Goal: Check status: Check status

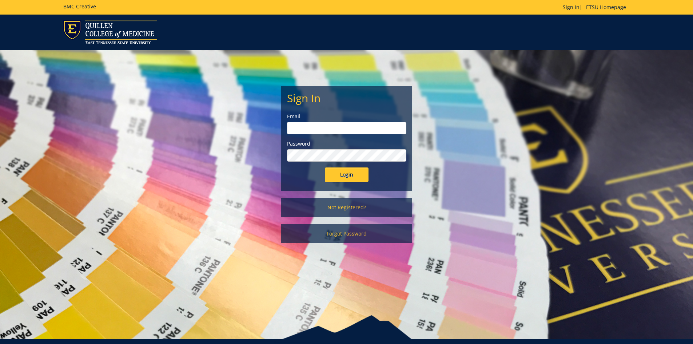
type input "harveyl@etsu.edu"
click at [349, 176] on input "Login" at bounding box center [347, 174] width 44 height 15
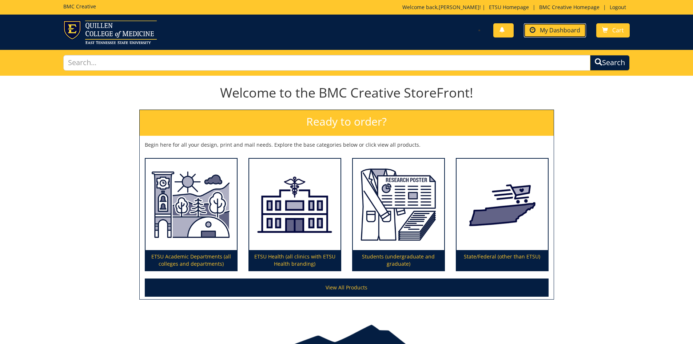
click at [552, 27] on span "My Dashboard" at bounding box center [560, 30] width 40 height 8
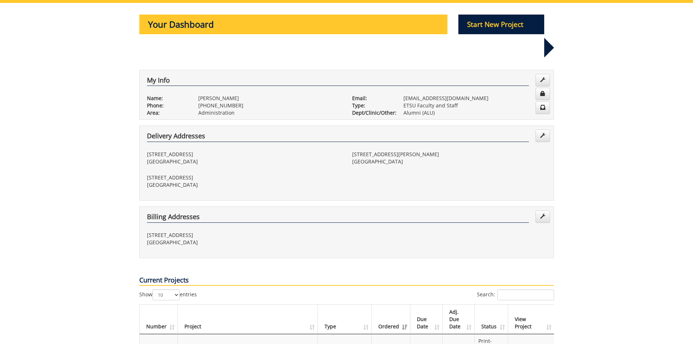
scroll to position [146, 0]
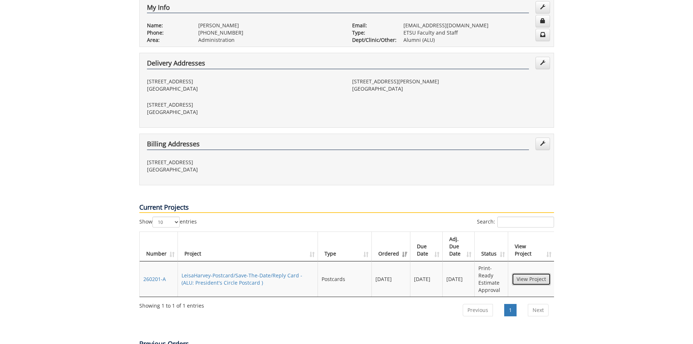
click at [525, 273] on link "View Project" at bounding box center [531, 279] width 39 height 12
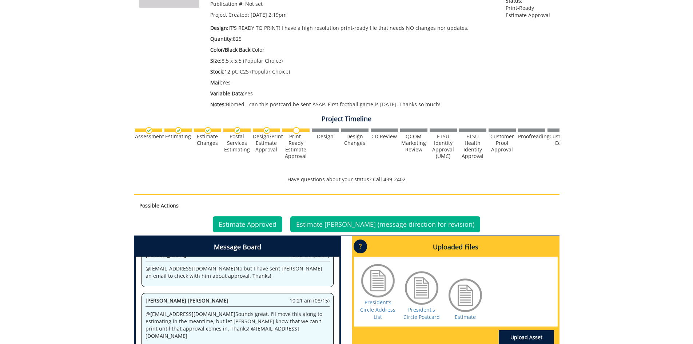
scroll to position [182, 0]
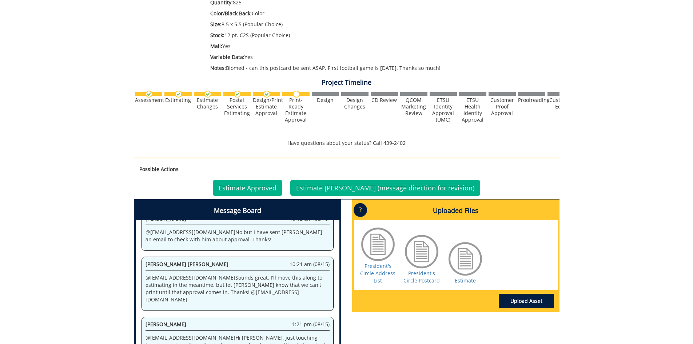
click at [464, 269] on div at bounding box center [465, 259] width 36 height 36
click at [468, 279] on link "Estimate" at bounding box center [465, 280] width 21 height 7
click at [272, 188] on link "Estimate Approved" at bounding box center [248, 188] width 70 height 16
